Goal: Ask a question

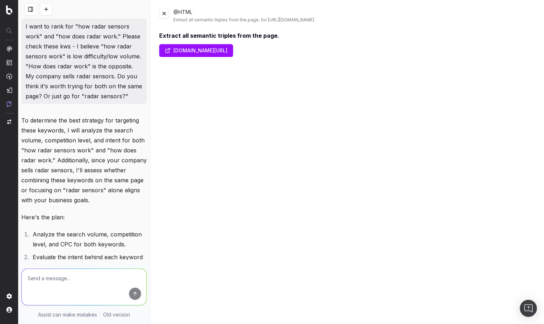
scroll to position [23734, 0]
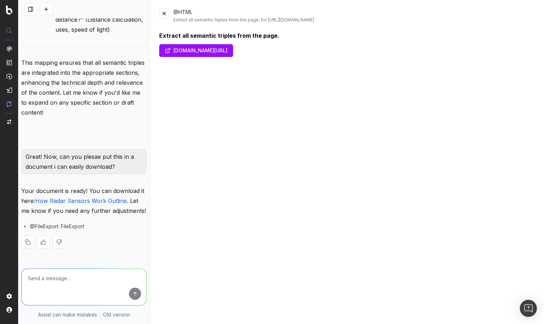
click at [50, 271] on textarea at bounding box center [84, 286] width 125 height 36
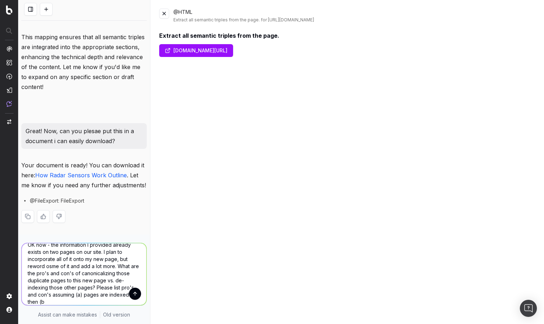
scroll to position [15, 0]
type textarea "OK now - the information I provided already exists on two pages on our site. I …"
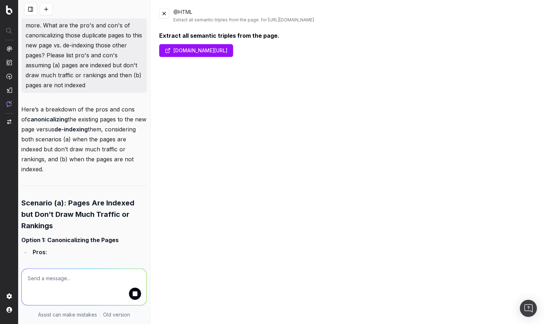
scroll to position [24032, 0]
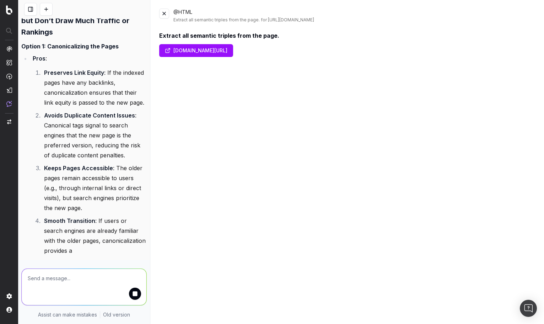
click at [166, 15] on button at bounding box center [164, 14] width 10 height 10
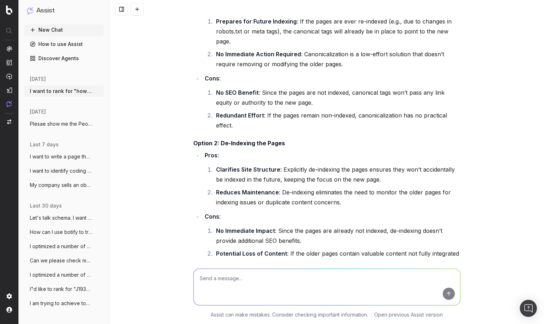
scroll to position [15671, 0]
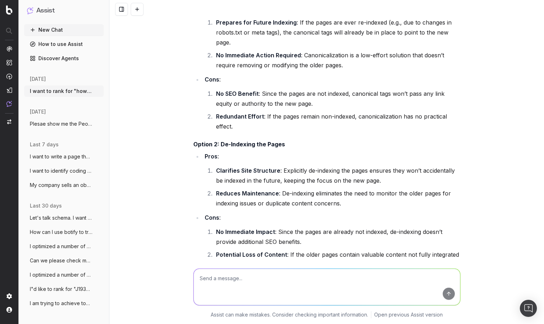
click at [52, 128] on button "Plesae show me the People Also Asked res" at bounding box center [64, 123] width 80 height 11
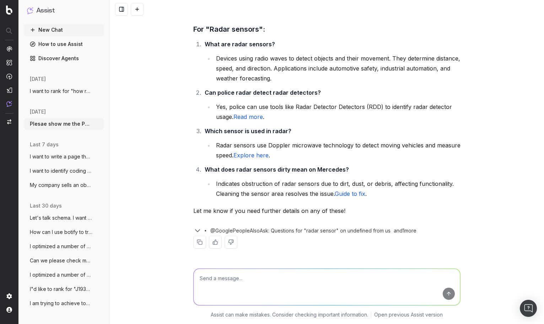
scroll to position [222, 0]
